Goal: Task Accomplishment & Management: Manage account settings

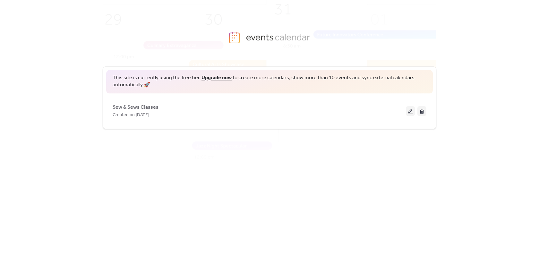
click at [219, 78] on link "Upgrade now" at bounding box center [217, 78] width 30 height 10
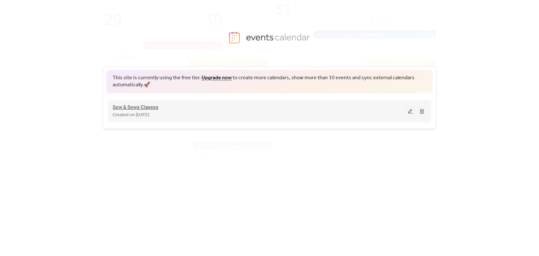
click at [140, 106] on span "Sew & Sews Classes" at bounding box center [136, 108] width 46 height 8
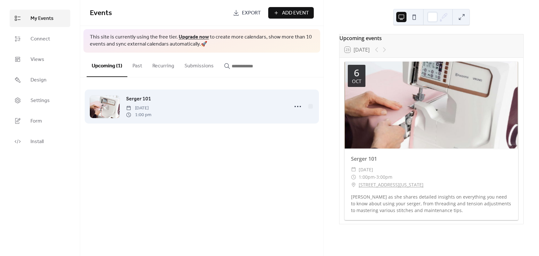
click at [163, 99] on div "Serger 101 [DATE] 1:00 pm" at bounding box center [205, 106] width 159 height 23
click at [293, 106] on icon at bounding box center [298, 106] width 10 height 10
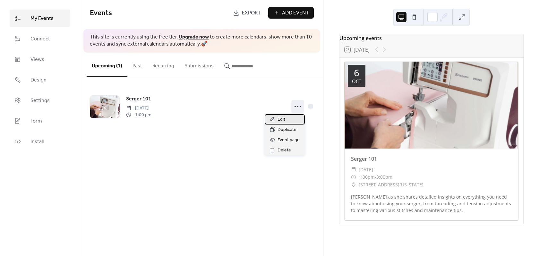
click at [278, 119] on span "Edit" at bounding box center [282, 120] width 8 height 8
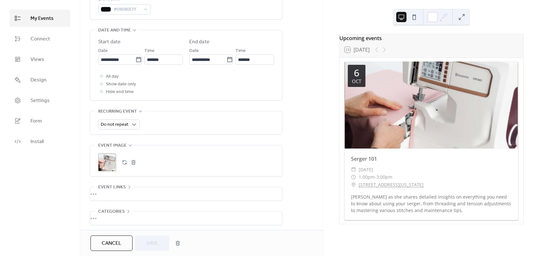
scroll to position [221, 0]
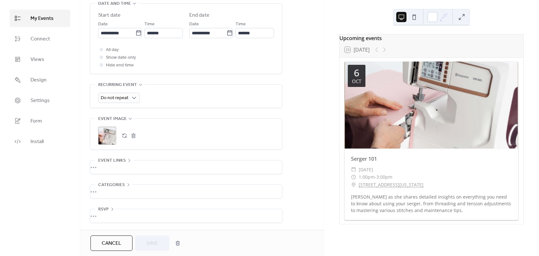
click at [119, 163] on div "•••" at bounding box center [186, 167] width 192 height 13
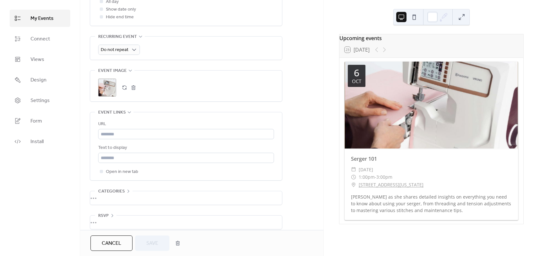
scroll to position [275, 0]
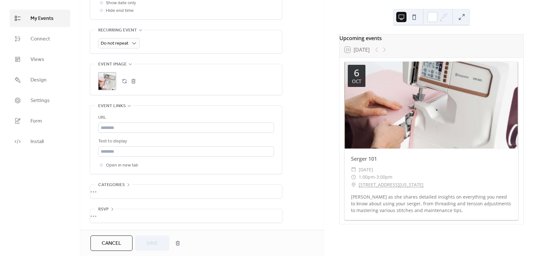
click at [135, 190] on div "•••" at bounding box center [186, 191] width 192 height 13
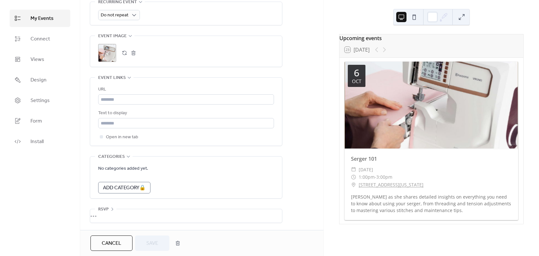
click at [118, 215] on div "•••" at bounding box center [186, 215] width 192 height 13
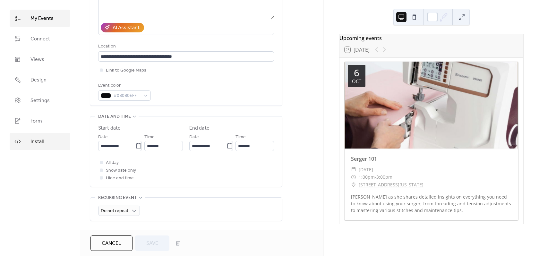
scroll to position [101, 0]
